Goal: Transaction & Acquisition: Subscribe to service/newsletter

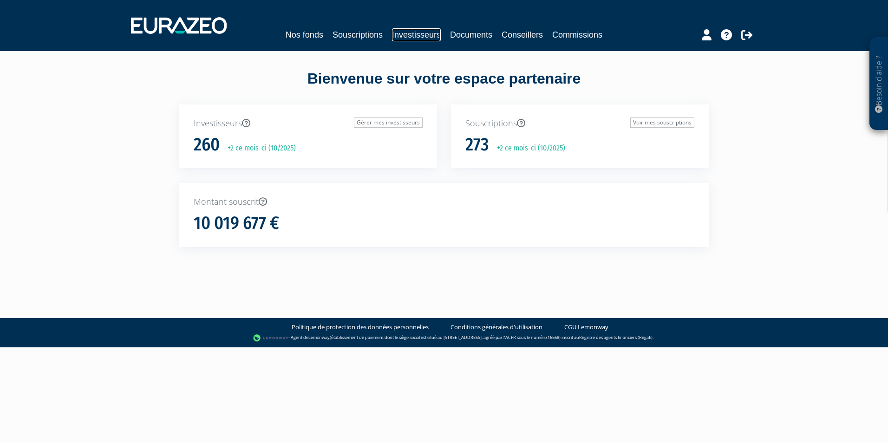
click at [416, 33] on link "Investisseurs" at bounding box center [416, 34] width 49 height 13
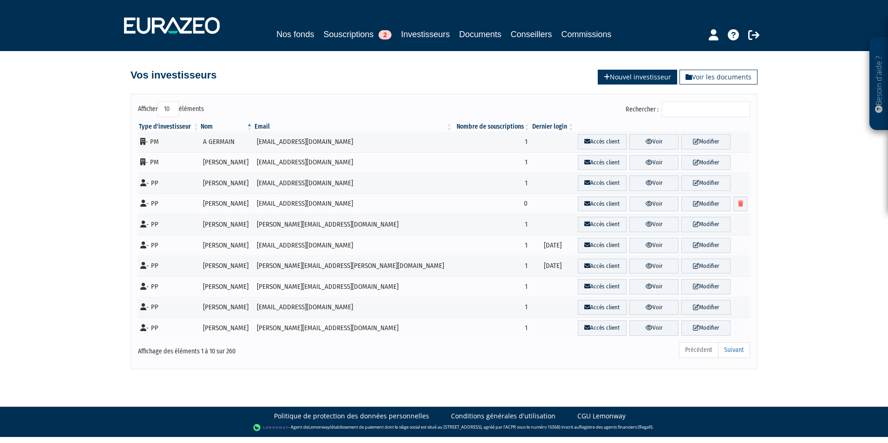
click at [640, 75] on link "Nouvel investisseur" at bounding box center [637, 77] width 79 height 15
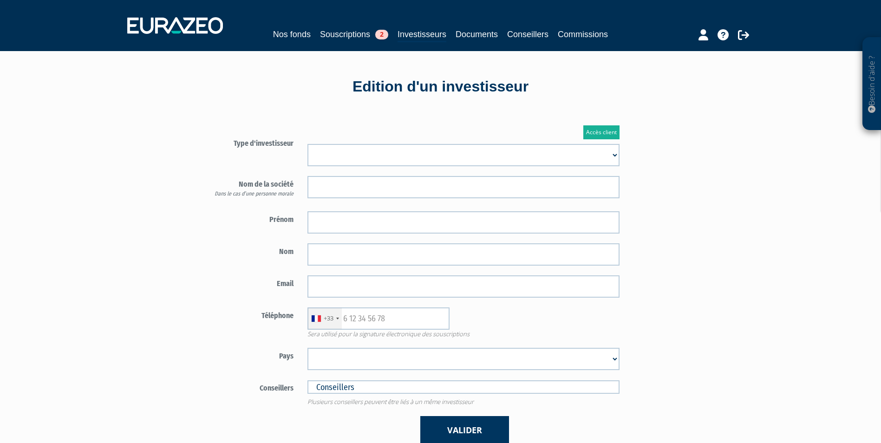
click at [511, 146] on select "Mr [PERSON_NAME] Société" at bounding box center [464, 155] width 312 height 22
select select "1"
click at [308, 144] on select "Mr Mme Société" at bounding box center [464, 155] width 312 height 22
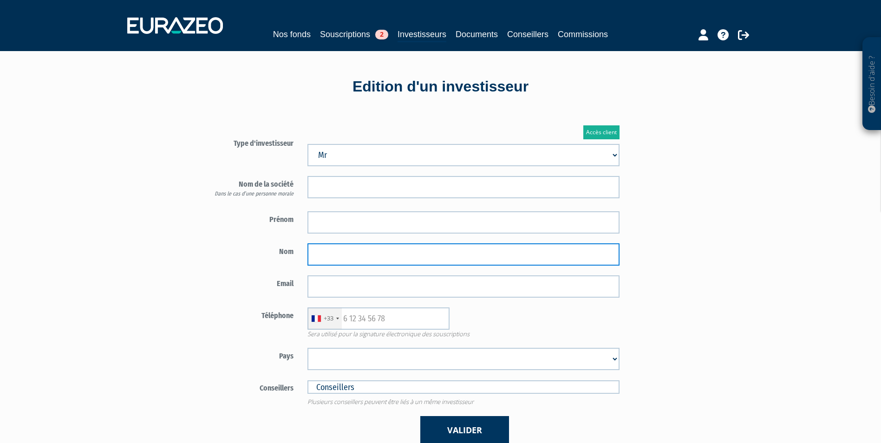
click at [402, 260] on input "text" at bounding box center [464, 254] width 312 height 22
paste input "PASCAL"
type input "PASCAL"
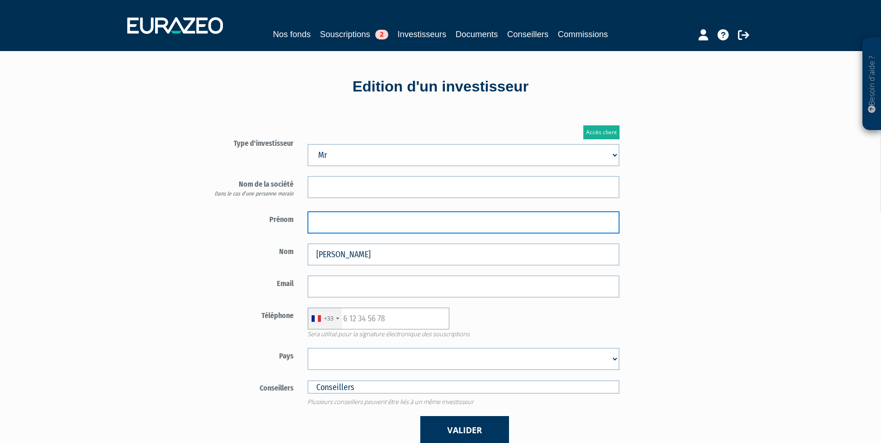
click at [355, 222] on input "text" at bounding box center [464, 222] width 312 height 22
paste input "REMI"
click at [318, 223] on input "REMI" at bounding box center [464, 222] width 312 height 22
type input "REMI"
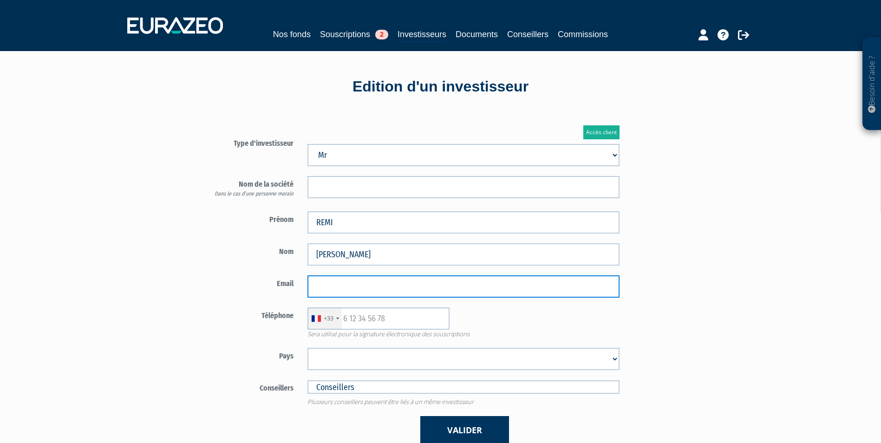
click at [417, 280] on input "email" at bounding box center [464, 287] width 312 height 22
paste input "remipascal38@gmail.com"
type input "remipascal38@gmail.com"
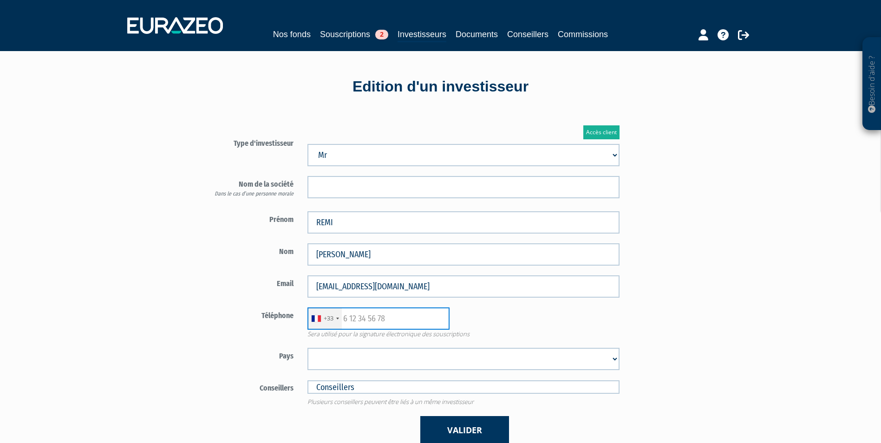
drag, startPoint x: 430, startPoint y: 320, endPoint x: 401, endPoint y: 329, distance: 30.1
click at [430, 320] on div "+33 France +33 Germany (Deutschland) +49 Switzerland (Schweiz) +41 Belgium (Bel…" at bounding box center [464, 319] width 326 height 22
paste input "614217596"
type input "614217596"
click at [389, 355] on select "Afghanistan Afrique du Sud Albanie Algérie Allemagne Andorre Angola Anguilla An…" at bounding box center [464, 359] width 312 height 22
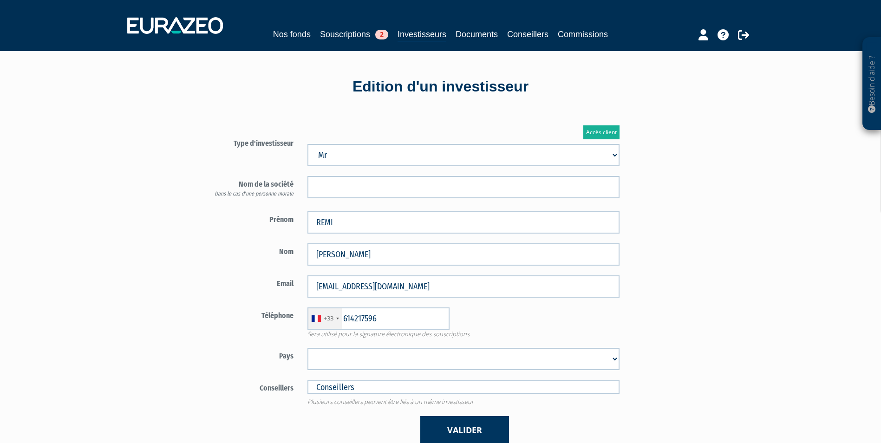
select select "75"
click at [308, 348] on select "Afghanistan Afrique du Sud Albanie Algérie Allemagne Andorre Angola Anguilla An…" at bounding box center [464, 359] width 312 height 22
click at [487, 438] on button "Valider" at bounding box center [464, 430] width 89 height 28
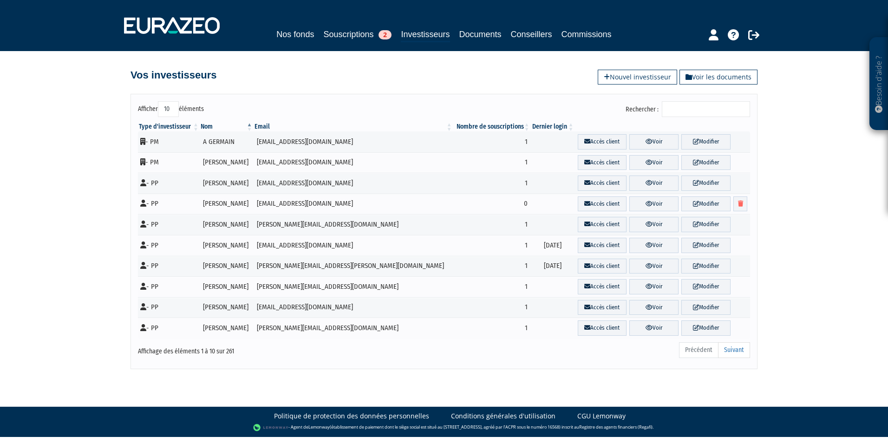
click at [294, 26] on div "Nos fonds Souscriptions 2 Investisseurs Documents Conseillers Commissions" at bounding box center [444, 25] width 655 height 34
click at [302, 41] on div "Nos fonds Souscriptions 2 Investisseurs Documents Conseillers Commissions" at bounding box center [444, 35] width 436 height 14
click at [305, 35] on link "Nos fonds" at bounding box center [295, 34] width 38 height 13
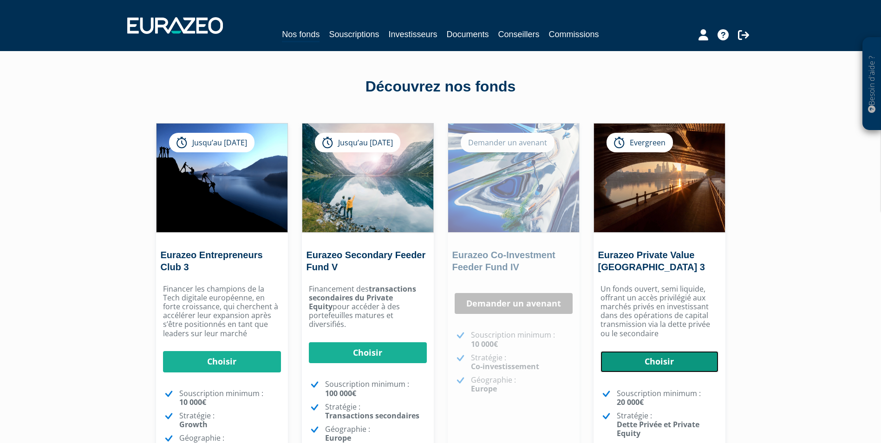
click at [685, 365] on link "Choisir" at bounding box center [660, 361] width 118 height 21
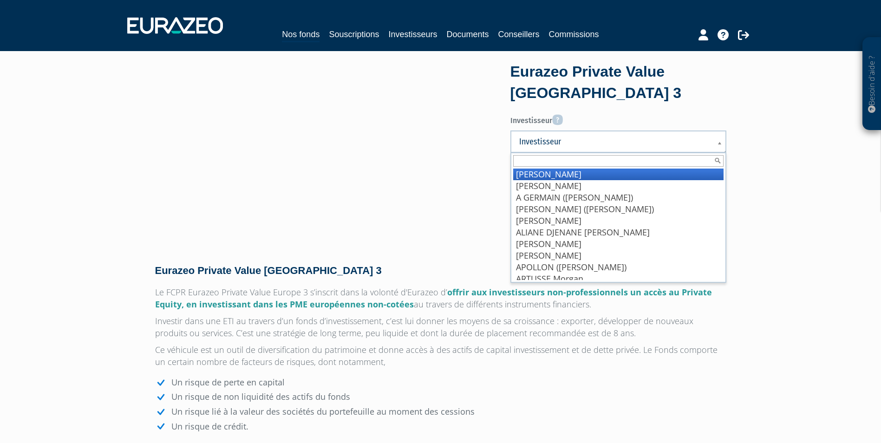
click at [666, 133] on link "Investisseur" at bounding box center [619, 142] width 216 height 22
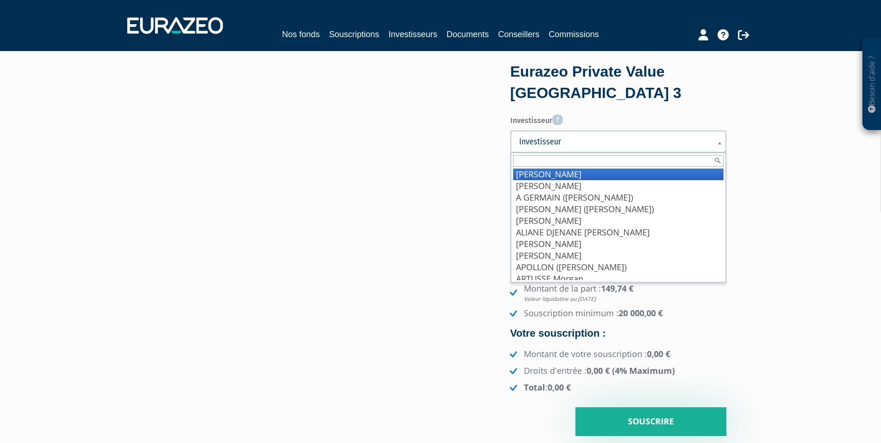
click at [700, 141] on span "Investisseur" at bounding box center [612, 141] width 186 height 11
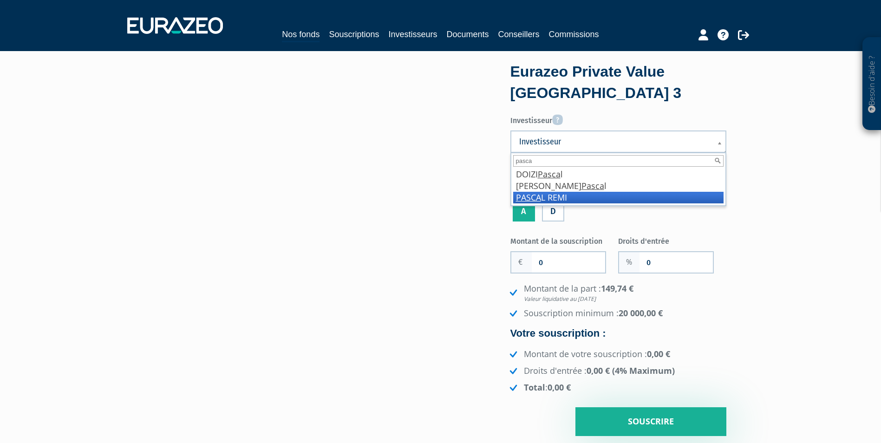
type input "pasca"
click at [558, 201] on li "PASCA L REMI" at bounding box center [618, 198] width 210 height 12
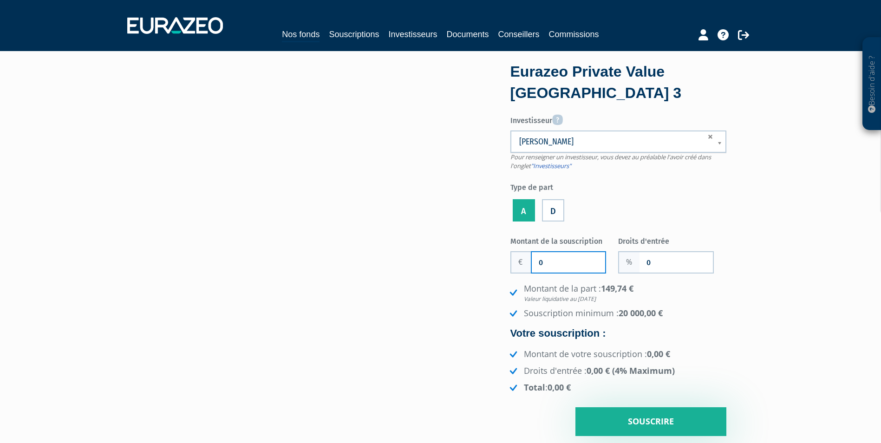
drag, startPoint x: 563, startPoint y: 264, endPoint x: 502, endPoint y: 259, distance: 61.5
click at [502, 259] on div "Eurazeo Private Value Europe 3 Investisseur Pour renseigner un investisseur, vo…" at bounding box center [440, 250] width 585 height 371
type input "20 000"
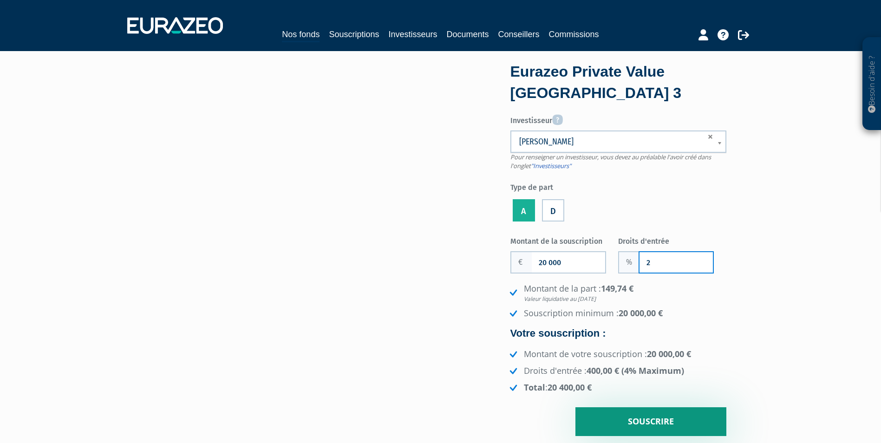
type input "2"
click at [705, 420] on input "Souscrire" at bounding box center [651, 421] width 151 height 29
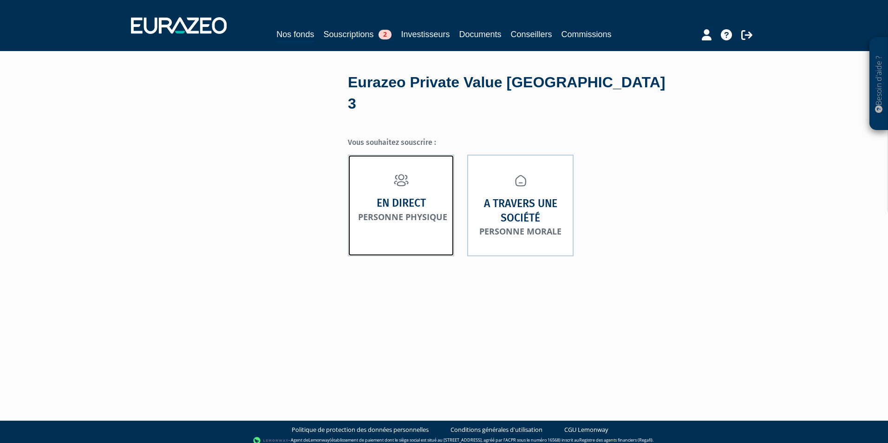
click at [408, 196] on strong "En direct" at bounding box center [401, 203] width 49 height 14
